Goal: Information Seeking & Learning: Learn about a topic

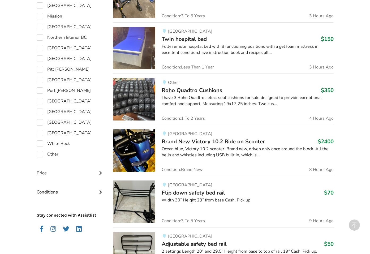
scroll to position [416, 0]
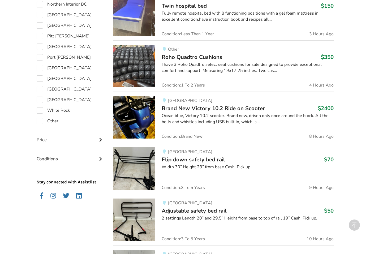
click at [188, 106] on span "Brand New Victory 10.2 Ride on Scooter" at bounding box center [213, 107] width 103 height 7
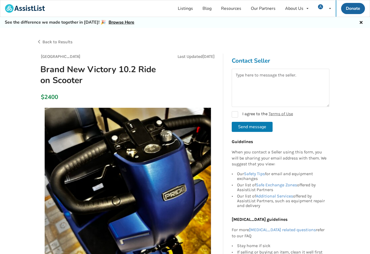
click at [71, 39] on span "Back to Results" at bounding box center [57, 41] width 30 height 5
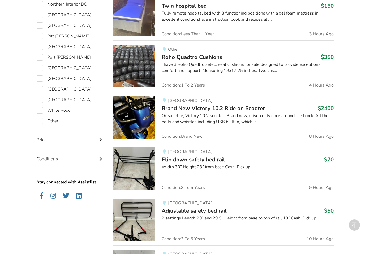
click at [206, 164] on div "Width 30” Height 23” from base Cash. Pick up" at bounding box center [248, 167] width 172 height 6
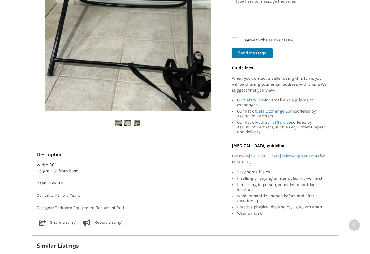
scroll to position [21, 0]
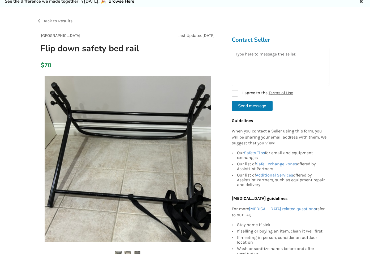
click at [71, 22] on span "Back to Results" at bounding box center [57, 20] width 30 height 5
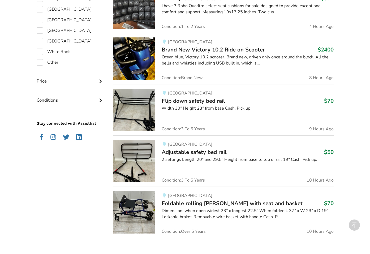
scroll to position [493, 0]
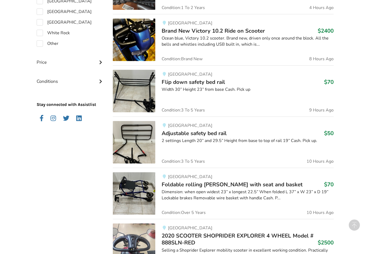
click at [207, 131] on span "Adjustable safety bed rail" at bounding box center [194, 132] width 65 height 7
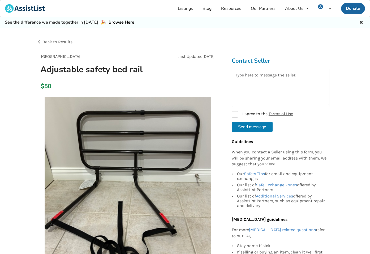
click at [59, 41] on span "Back to Results" at bounding box center [57, 41] width 30 height 5
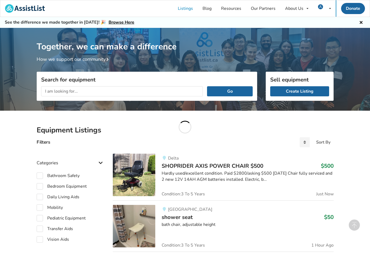
scroll to position [493, 0]
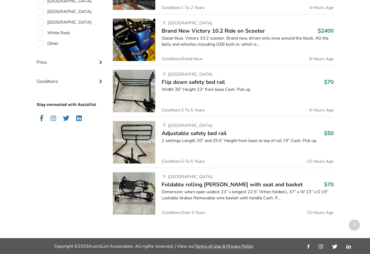
click at [222, 181] on span "Foldable rolling [PERSON_NAME] with seat and basket" at bounding box center [232, 184] width 141 height 7
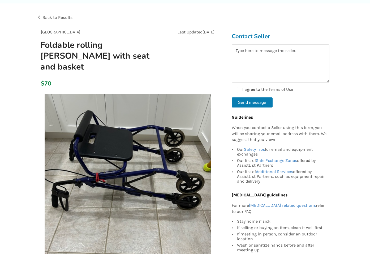
scroll to position [22, 0]
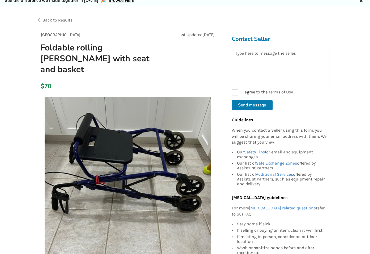
click at [49, 21] on span "Back to Results" at bounding box center [57, 20] width 30 height 5
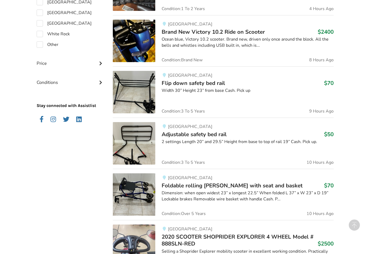
scroll to position [613, 0]
